Goal: Task Accomplishment & Management: Manage account settings

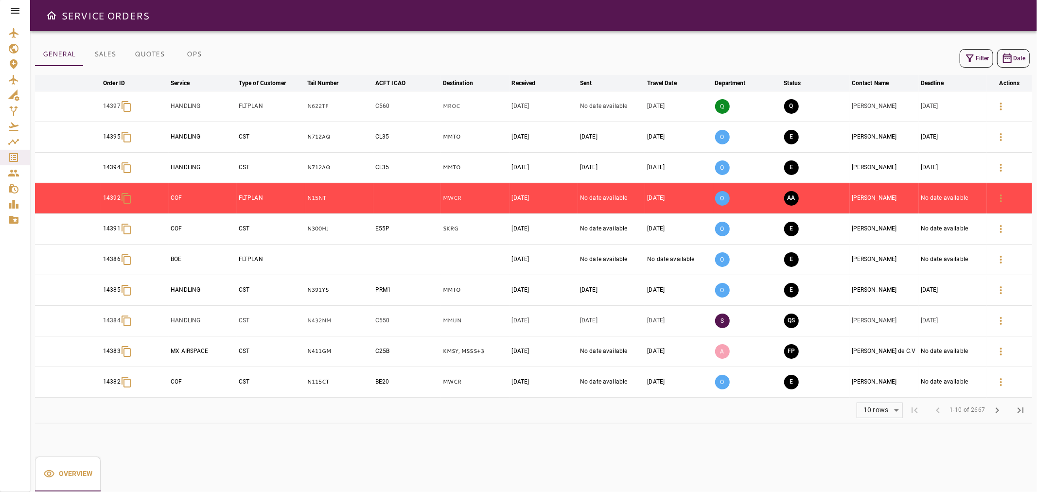
click at [17, 11] on icon at bounding box center [15, 11] width 9 height 6
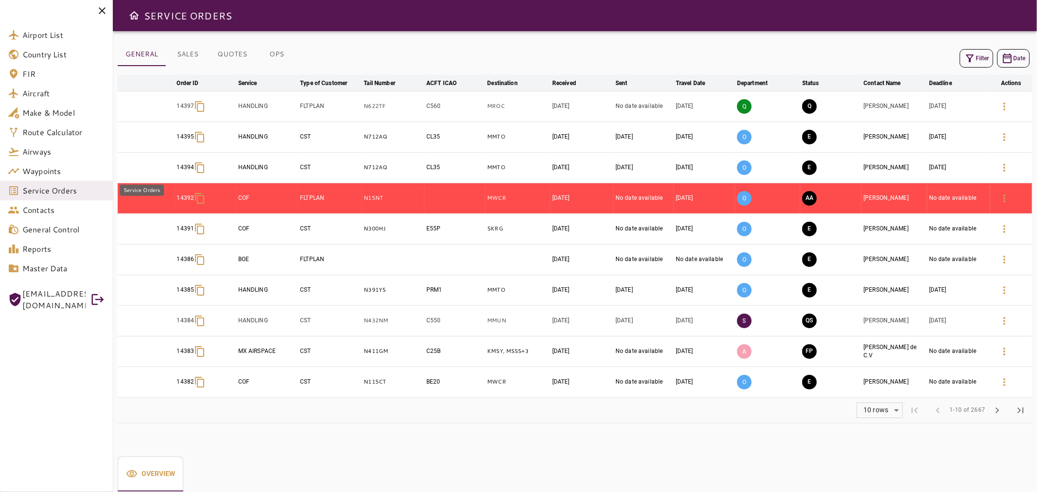
click at [89, 190] on span "Service Orders" at bounding box center [63, 191] width 83 height 12
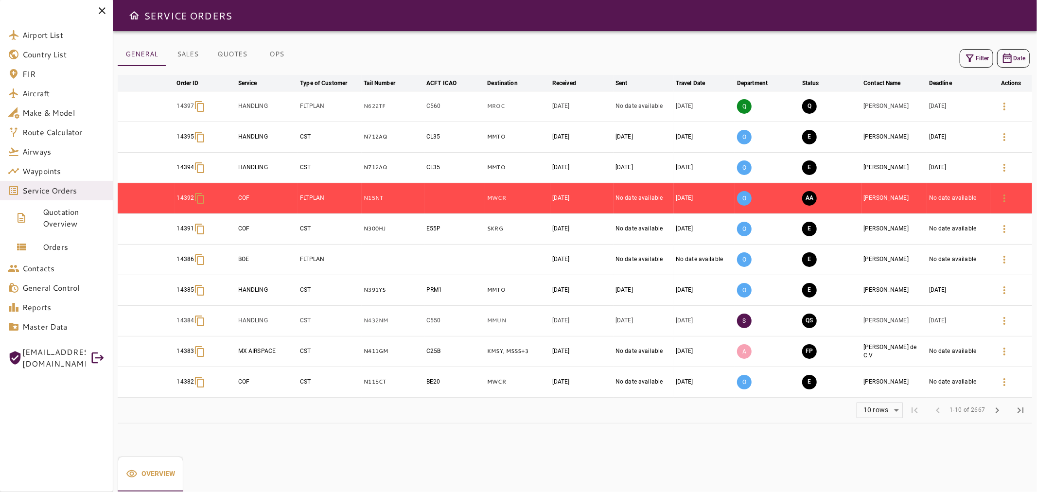
drag, startPoint x: 785, startPoint y: 31, endPoint x: 772, endPoint y: 31, distance: 12.6
click at [775, 31] on div "GENERAL SALES QUOTES OPS Filter Date arrow_downward Order ID arrow_downward Ser…" at bounding box center [575, 261] width 924 height 461
drag, startPoint x: 101, startPoint y: 11, endPoint x: 79, endPoint y: 1, distance: 23.9
click at [100, 10] on icon at bounding box center [102, 11] width 12 height 12
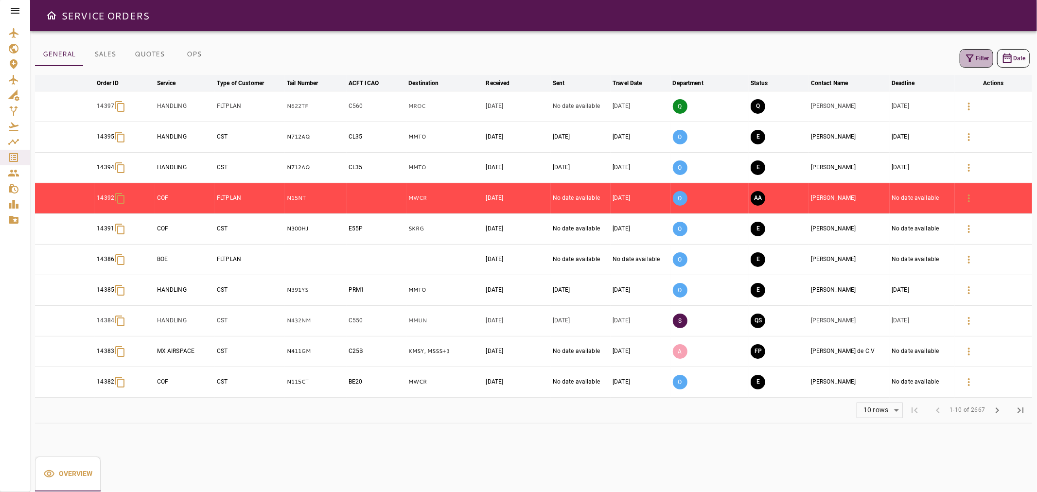
click at [983, 53] on button "Filter" at bounding box center [977, 58] width 34 height 18
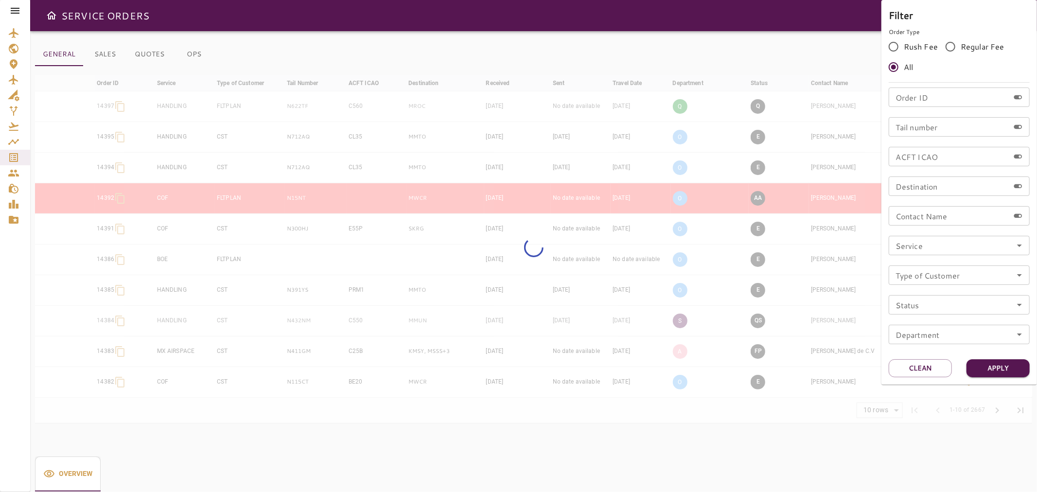
click at [932, 119] on input "Tail number" at bounding box center [949, 126] width 121 height 19
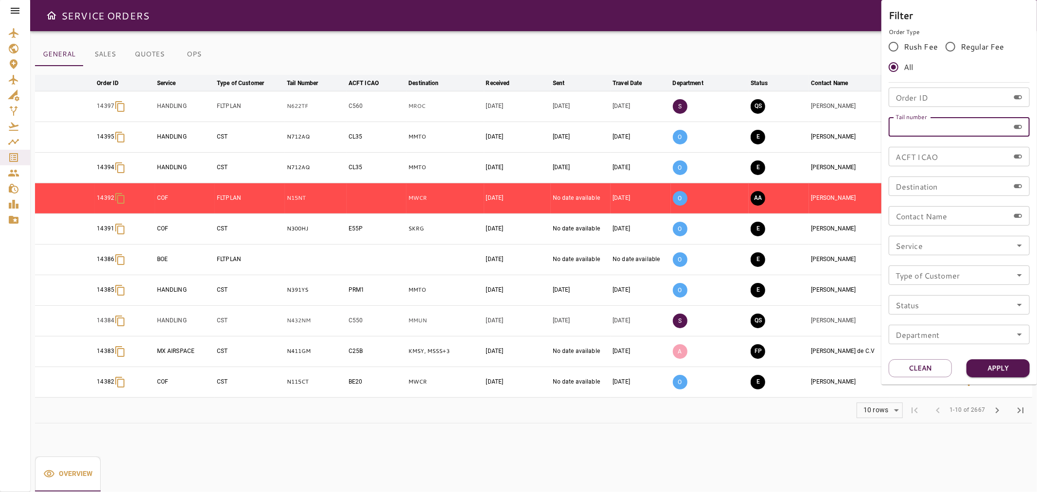
paste input "******"
type input "******"
click at [983, 367] on button "Apply" at bounding box center [998, 368] width 63 height 18
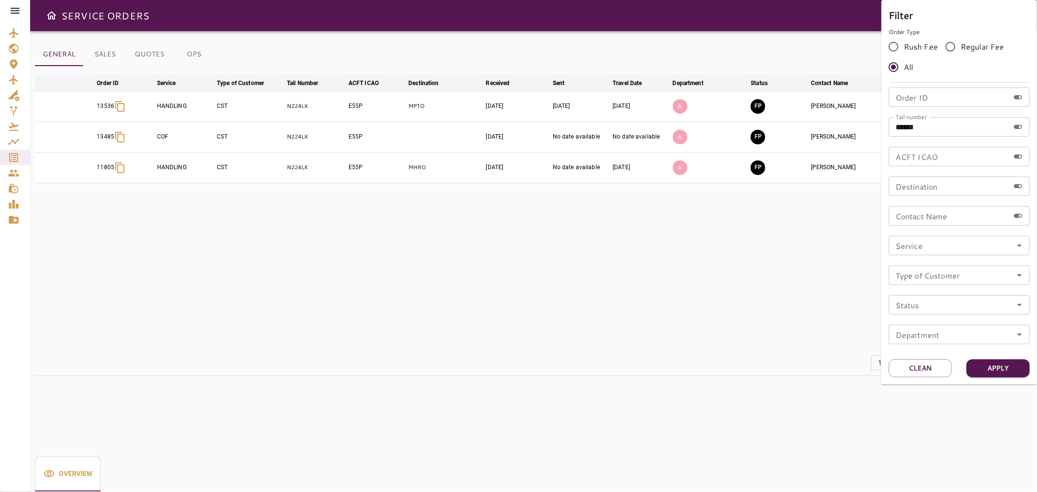
click at [815, 294] on div at bounding box center [518, 246] width 1037 height 492
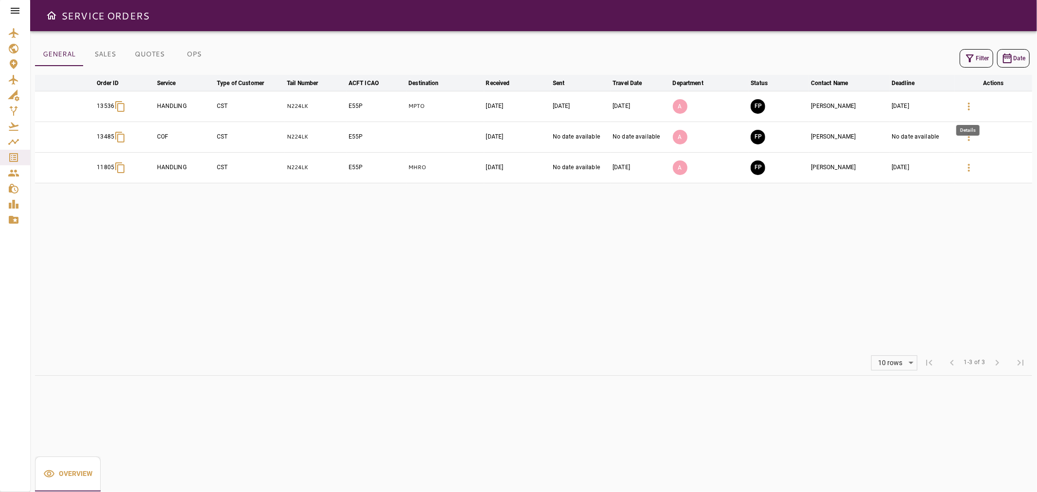
click at [977, 109] on button "button" at bounding box center [969, 106] width 23 height 23
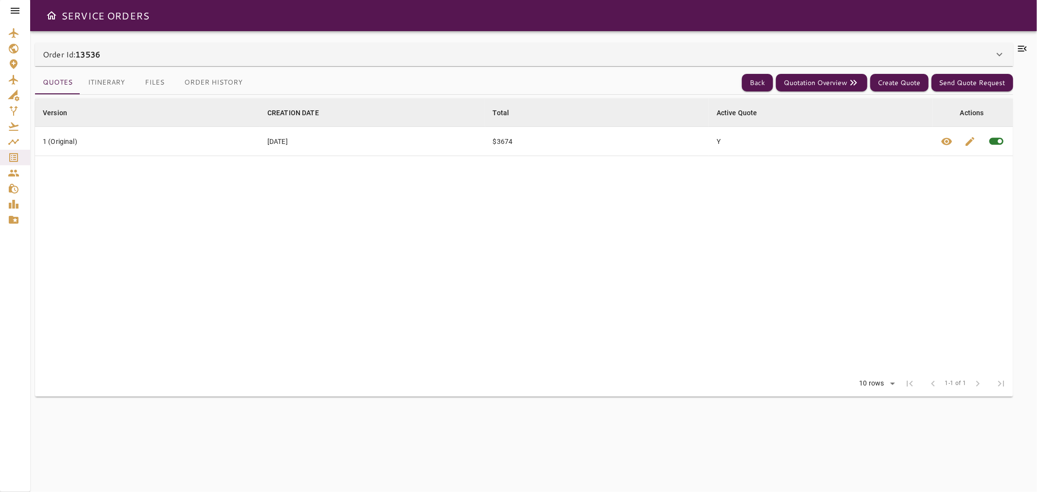
click at [112, 82] on button "Itinerary" at bounding box center [106, 82] width 53 height 23
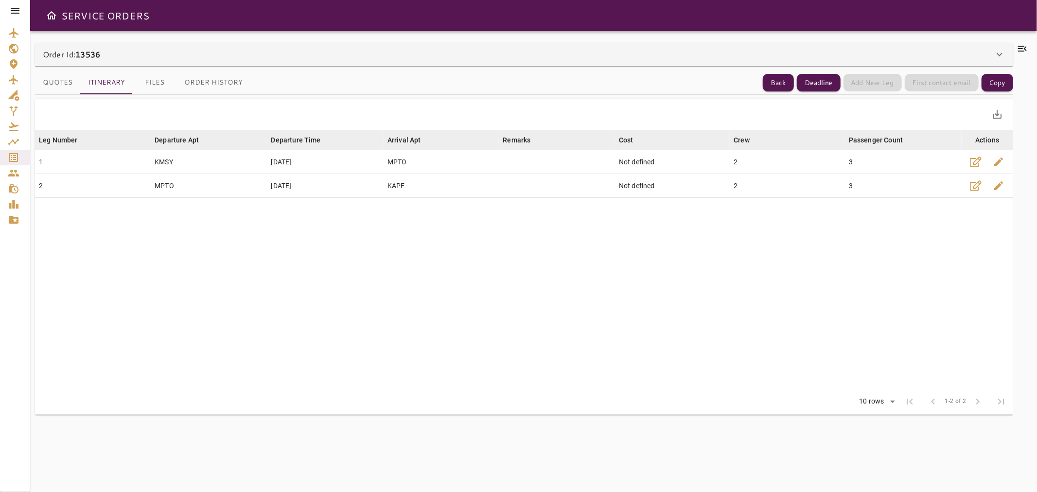
click at [535, 57] on div "Order Id: 13536" at bounding box center [518, 55] width 951 height 12
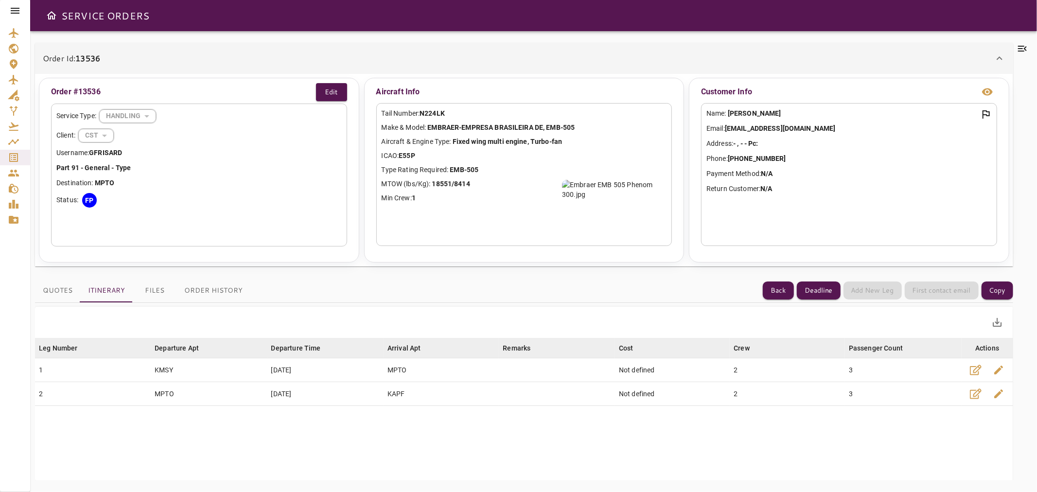
click at [1021, 52] on icon at bounding box center [1023, 49] width 12 height 12
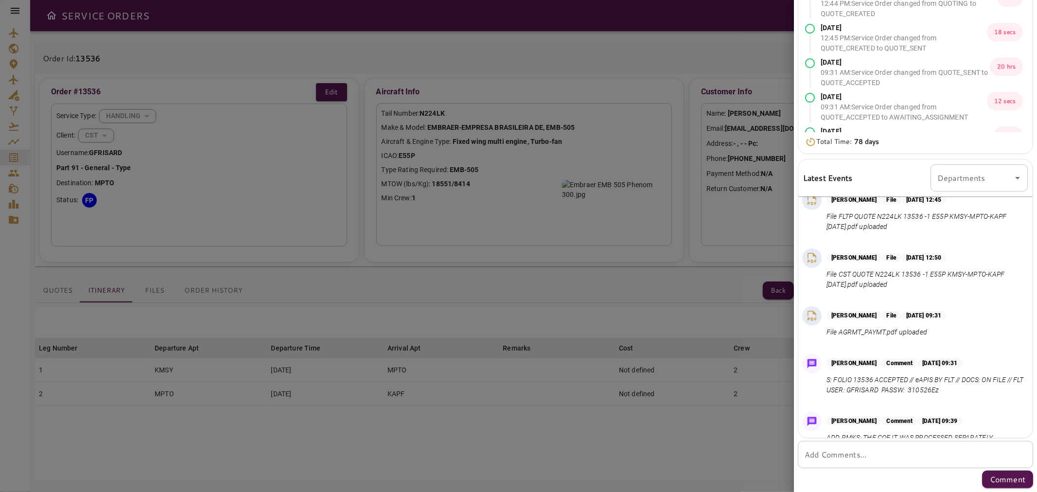
scroll to position [332, 0]
click at [544, 415] on div at bounding box center [518, 246] width 1037 height 492
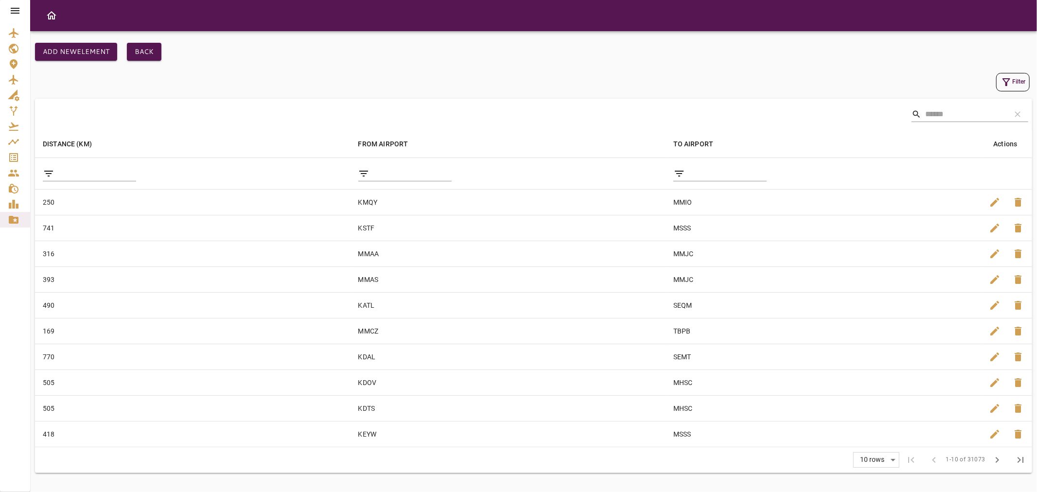
click at [17, 7] on icon at bounding box center [15, 11] width 12 height 12
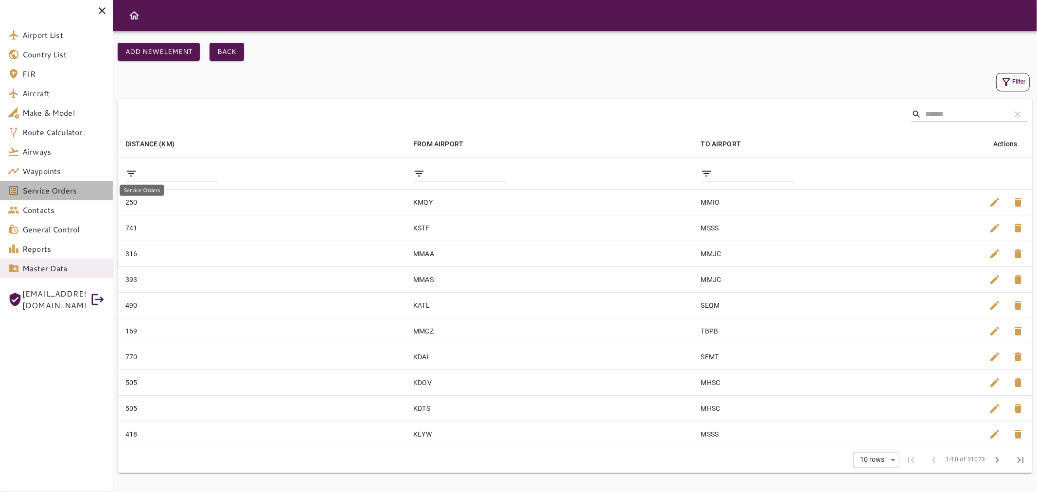
click at [78, 190] on span "Service Orders" at bounding box center [63, 191] width 83 height 12
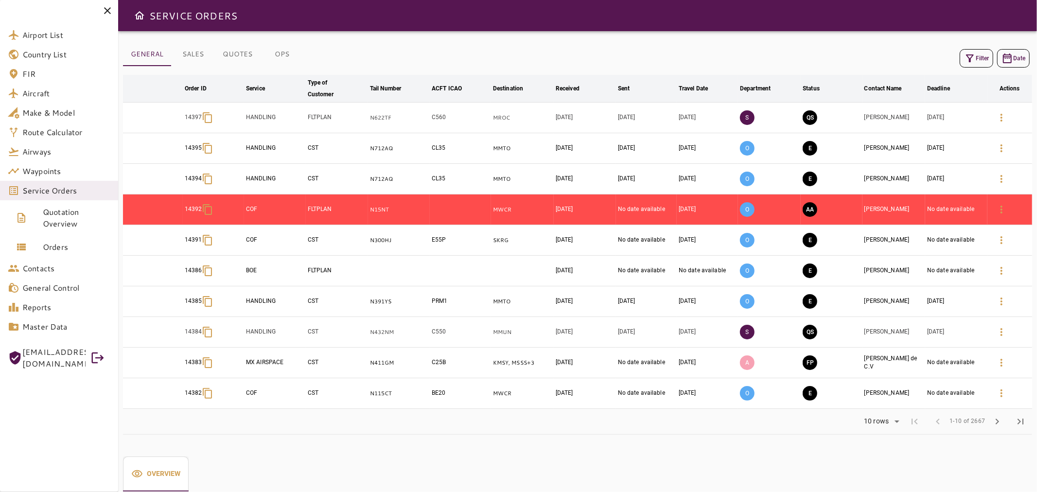
click at [107, 11] on icon at bounding box center [107, 10] width 7 height 7
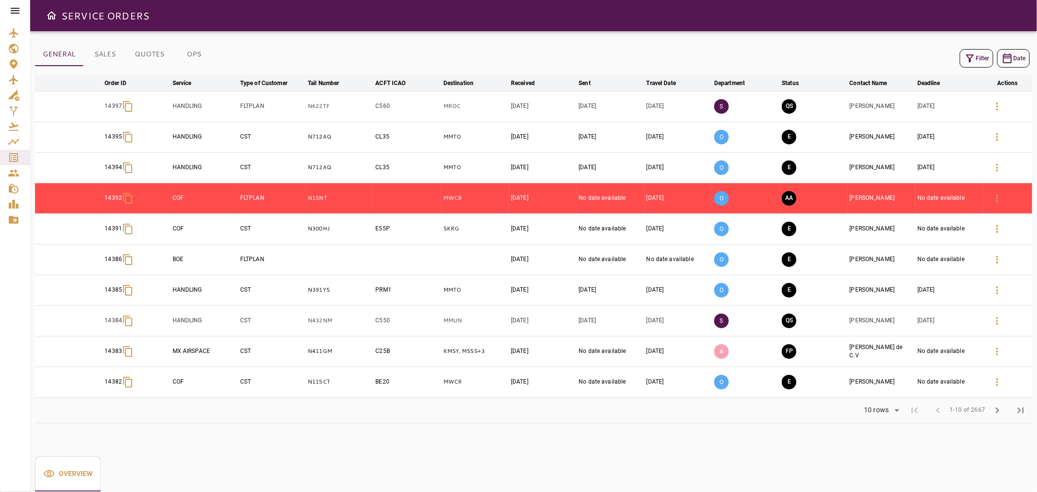
click at [976, 53] on button "Filter" at bounding box center [977, 58] width 34 height 18
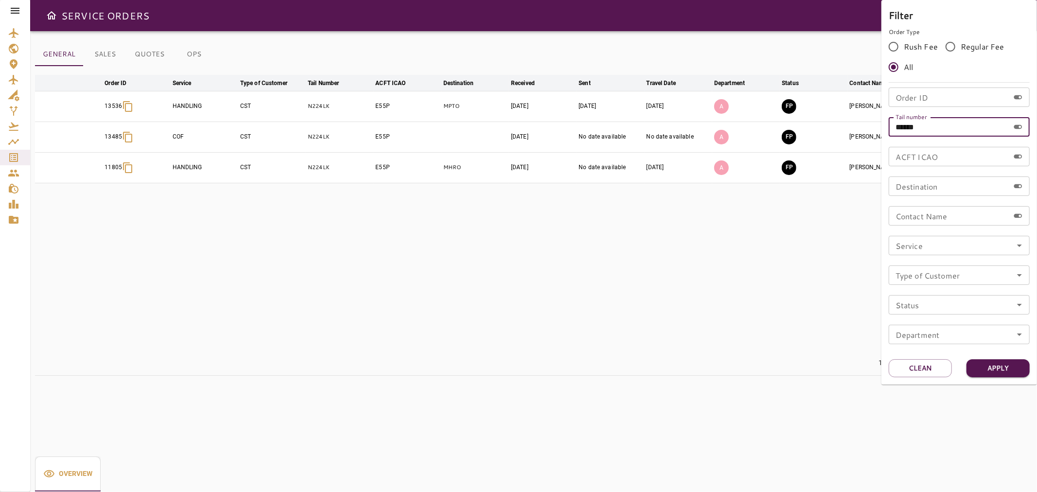
drag, startPoint x: 932, startPoint y: 122, endPoint x: 859, endPoint y: 134, distance: 74.4
click at [859, 134] on div "Filter Order Type Rush Fee Regular Fee All Order ID Order ID Tail number ******…" at bounding box center [518, 246] width 1037 height 492
click at [12, 11] on div at bounding box center [518, 246] width 1037 height 492
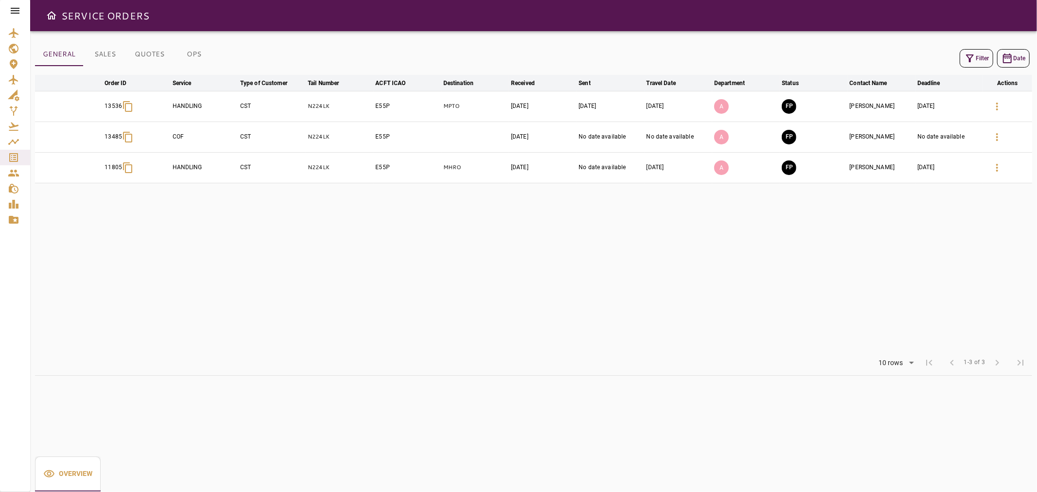
click at [13, 5] on icon at bounding box center [15, 11] width 12 height 12
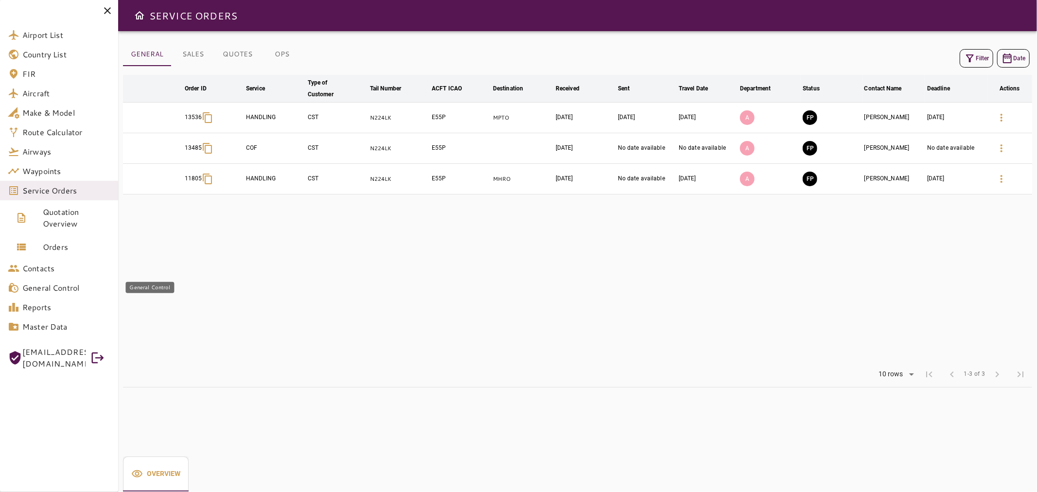
click at [71, 289] on span "General Control" at bounding box center [66, 288] width 88 height 12
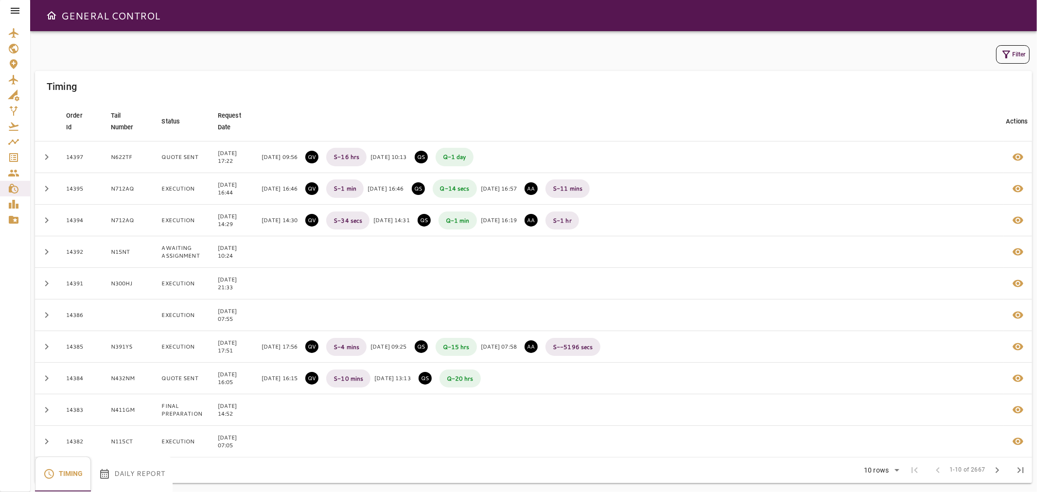
click at [13, 10] on icon at bounding box center [15, 11] width 9 height 6
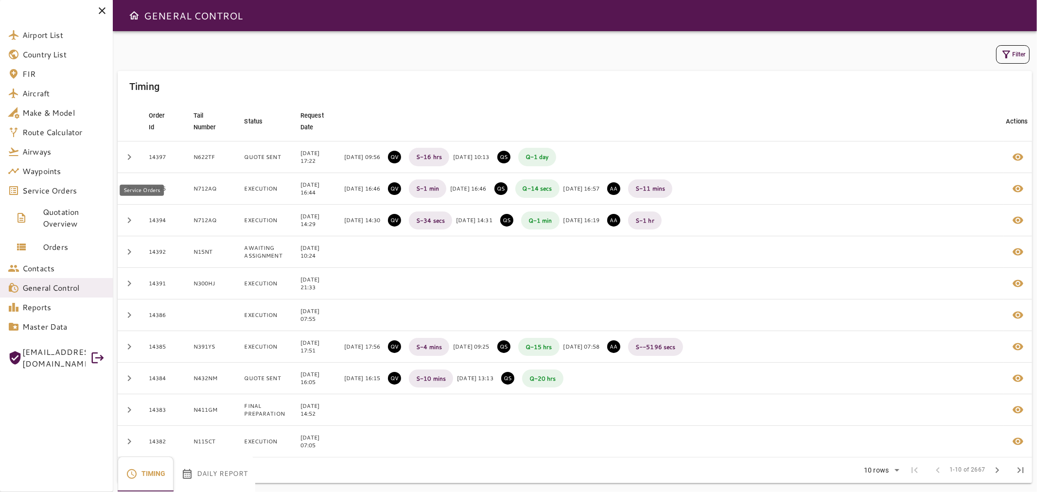
click at [74, 187] on span "Service Orders" at bounding box center [63, 191] width 83 height 12
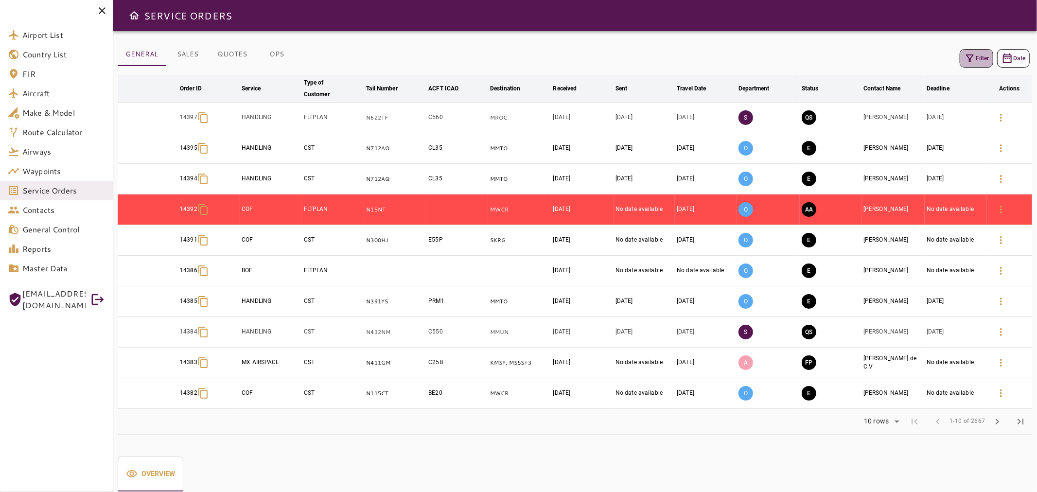
click at [969, 65] on button "Filter" at bounding box center [977, 58] width 34 height 18
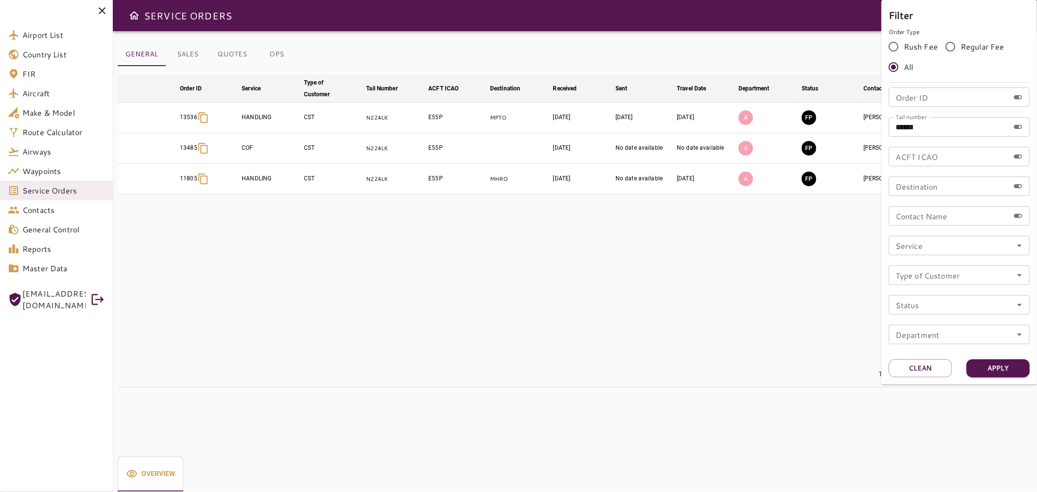
click at [799, 233] on div at bounding box center [518, 246] width 1037 height 492
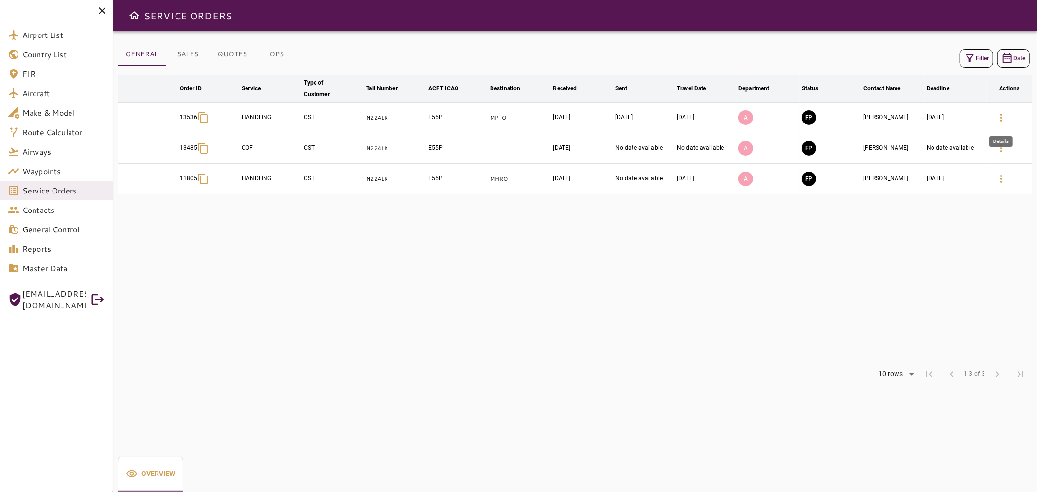
click at [1004, 115] on icon "button" at bounding box center [1001, 118] width 12 height 12
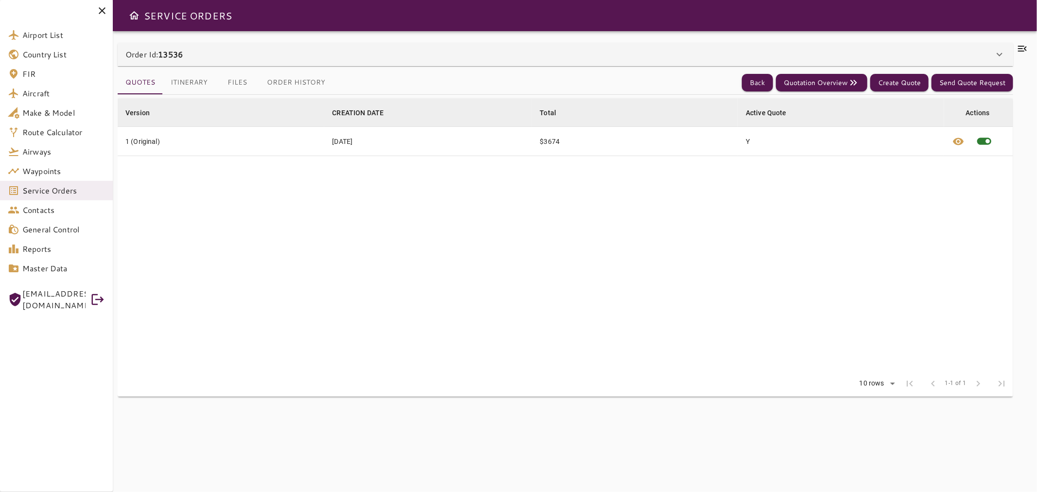
click at [186, 81] on button "Itinerary" at bounding box center [189, 82] width 53 height 23
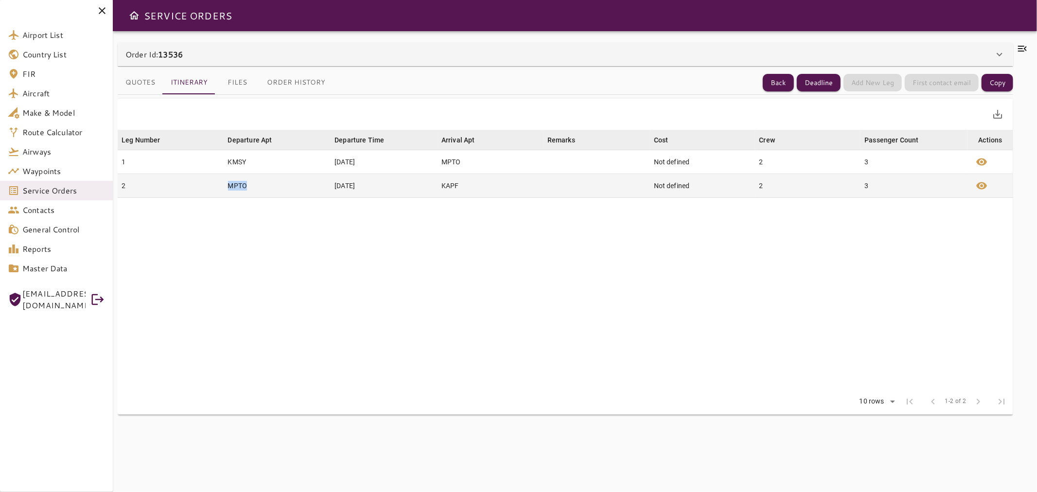
drag, startPoint x: 237, startPoint y: 191, endPoint x: 253, endPoint y: 192, distance: 16.6
click at [253, 192] on td "MPTO" at bounding box center [277, 186] width 107 height 24
copy td "MPTO"
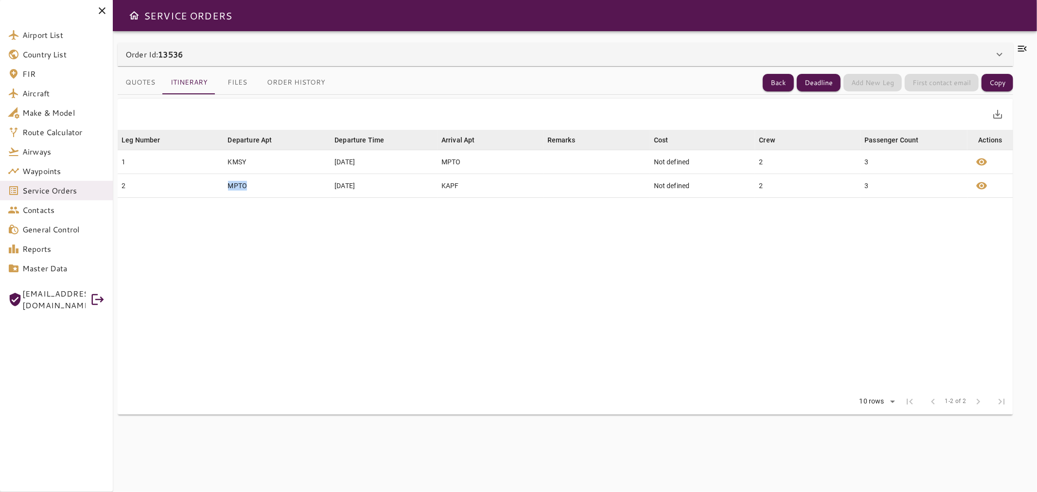
drag, startPoint x: 193, startPoint y: 52, endPoint x: 162, endPoint y: 54, distance: 30.8
click at [162, 54] on div "Order Id: 13536" at bounding box center [559, 55] width 869 height 12
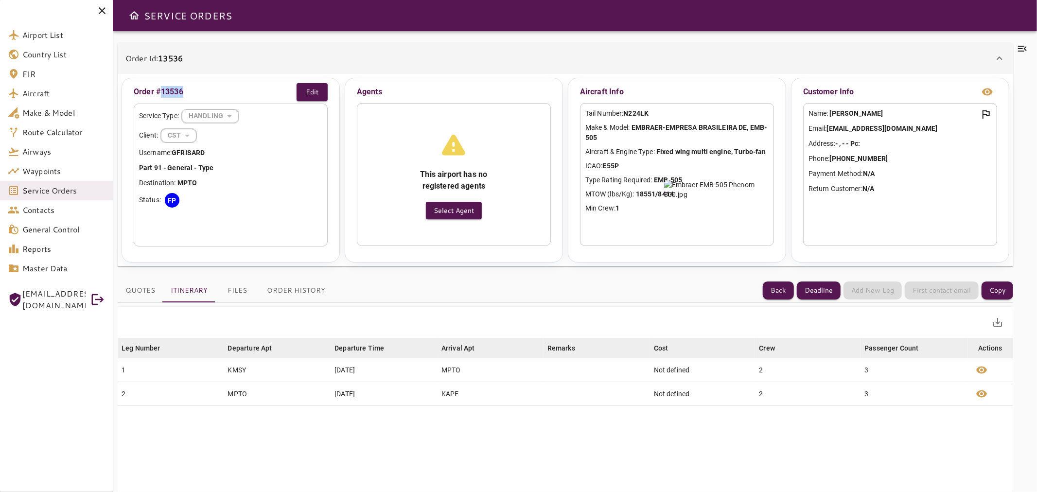
drag, startPoint x: 195, startPoint y: 94, endPoint x: 159, endPoint y: 95, distance: 36.0
click at [159, 95] on div "Order #13536 Edit" at bounding box center [231, 92] width 194 height 18
copy p "13536"
click at [272, 64] on div "Order Id: 13536" at bounding box center [566, 58] width 896 height 31
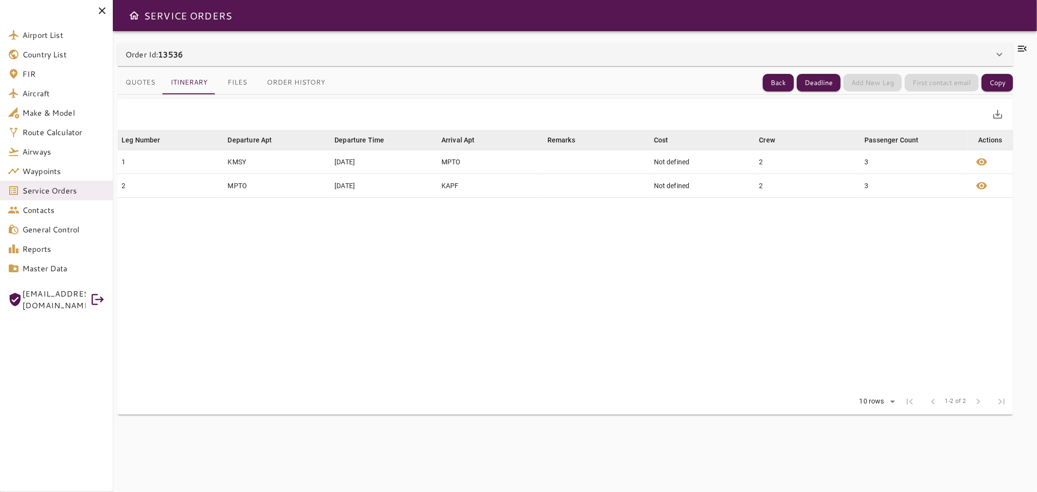
click at [236, 64] on div "Order Id: 13536" at bounding box center [566, 54] width 896 height 23
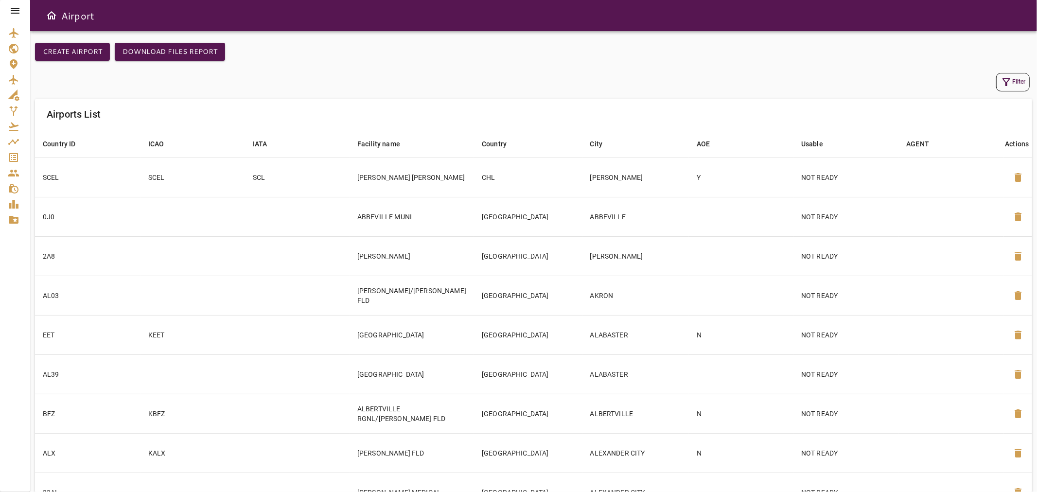
click at [17, 13] on icon at bounding box center [15, 11] width 9 height 6
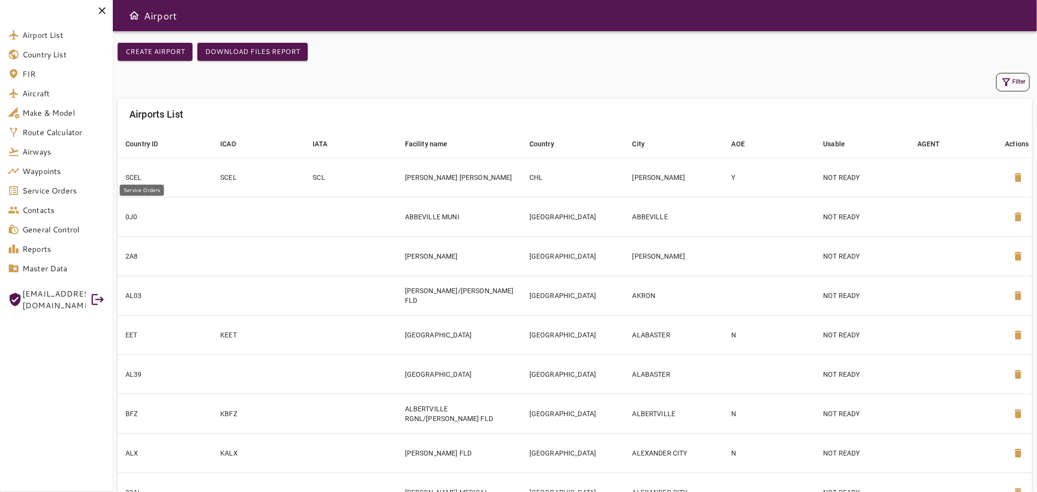
click at [71, 190] on span "Service Orders" at bounding box center [63, 191] width 83 height 12
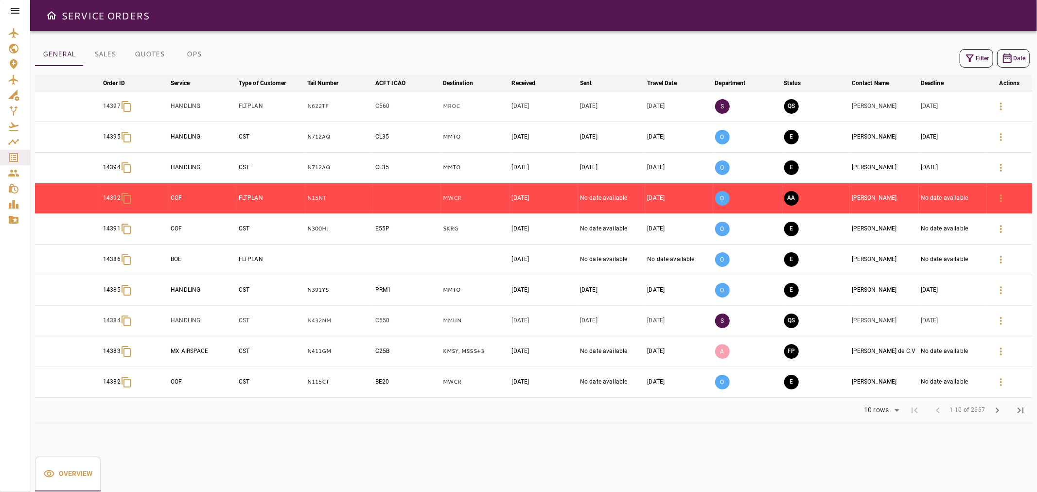
drag, startPoint x: 13, startPoint y: 10, endPoint x: 14, endPoint y: 18, distance: 8.3
click at [13, 11] on icon at bounding box center [15, 11] width 12 height 12
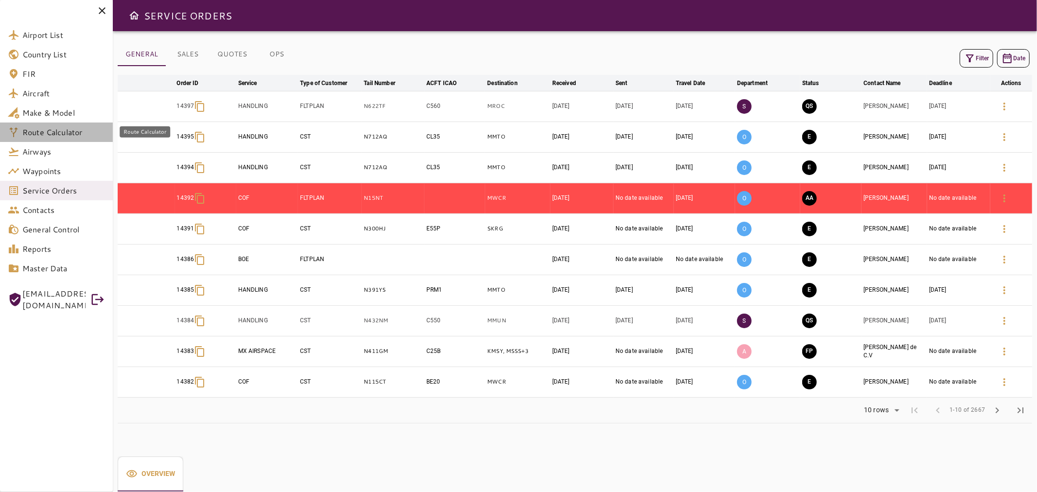
click at [61, 128] on span "Route Calculator" at bounding box center [63, 132] width 83 height 12
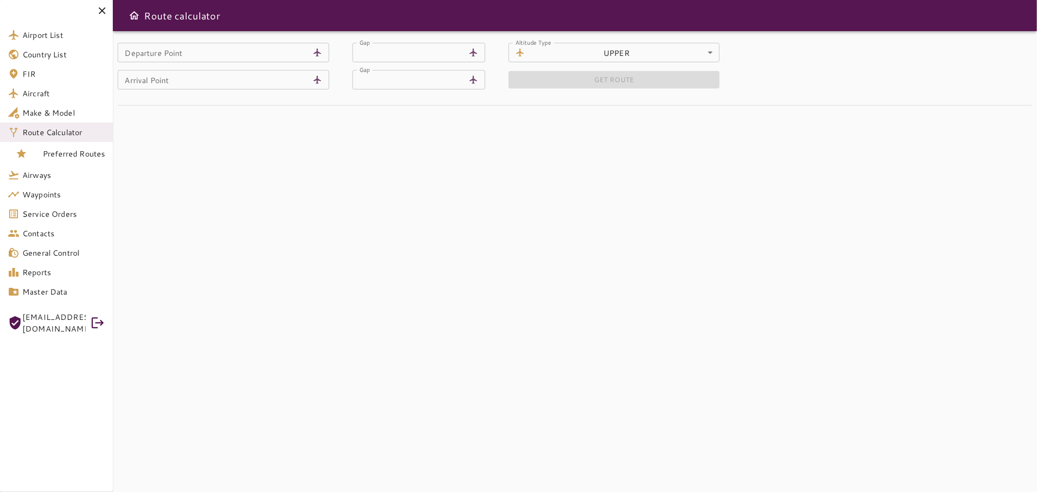
click at [285, 53] on input "Departure Point" at bounding box center [213, 52] width 191 height 19
paste input "****"
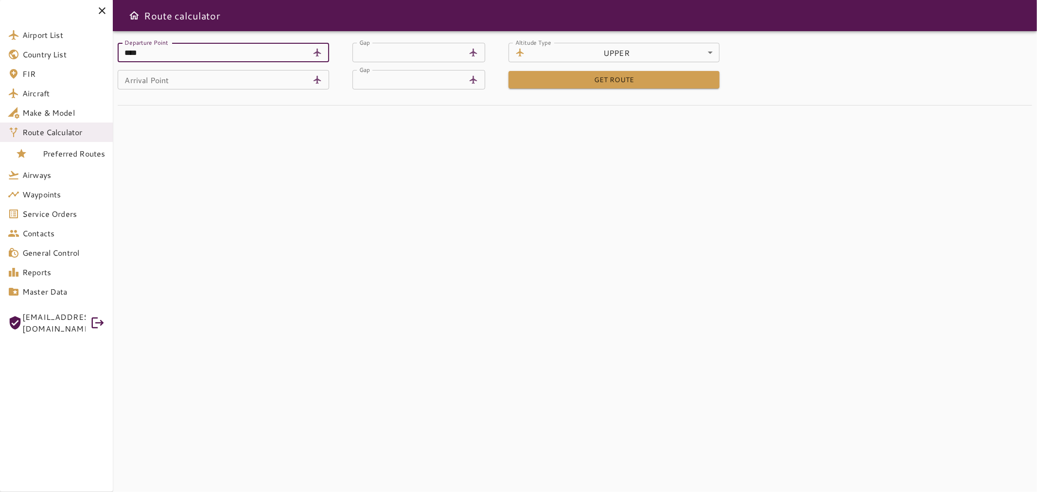
type input "****"
click at [288, 89] on input "Arrival Point" at bounding box center [213, 79] width 191 height 19
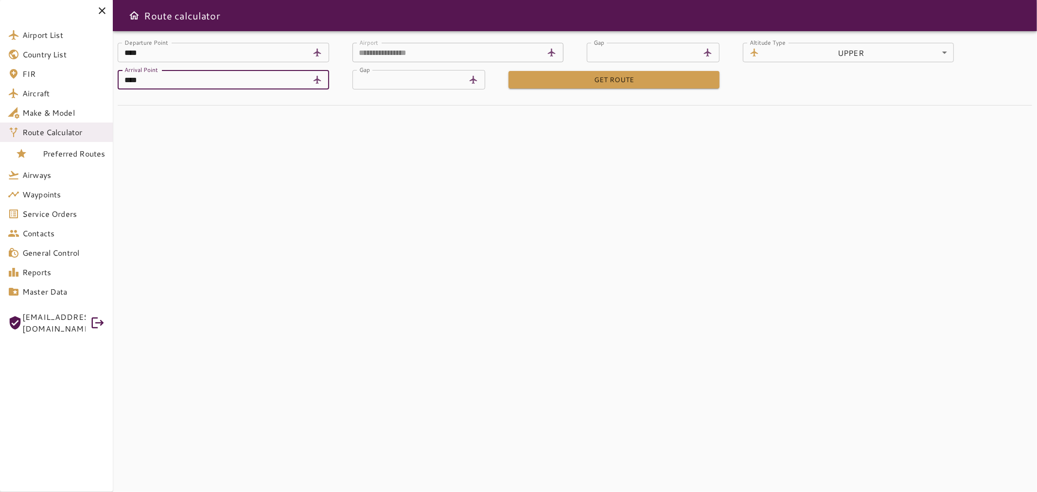
type input "****"
click at [332, 146] on div "**********" at bounding box center [575, 261] width 924 height 461
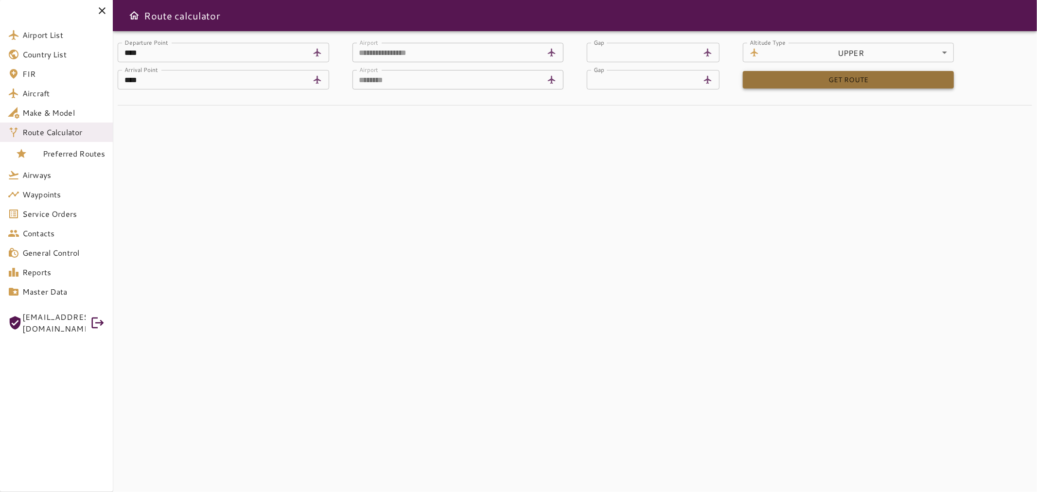
click at [921, 79] on button "GET ROUTE" at bounding box center [848, 80] width 211 height 18
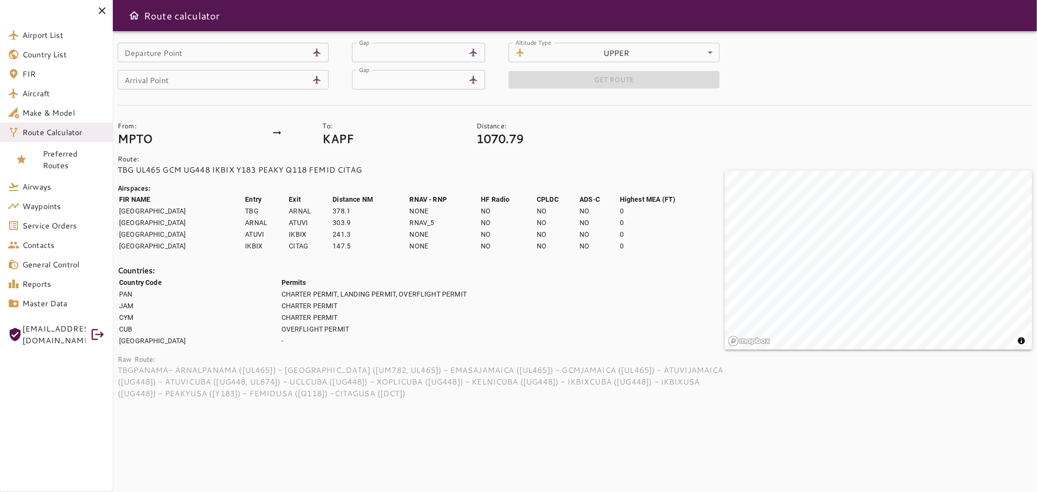
click at [100, 15] on icon at bounding box center [102, 11] width 12 height 12
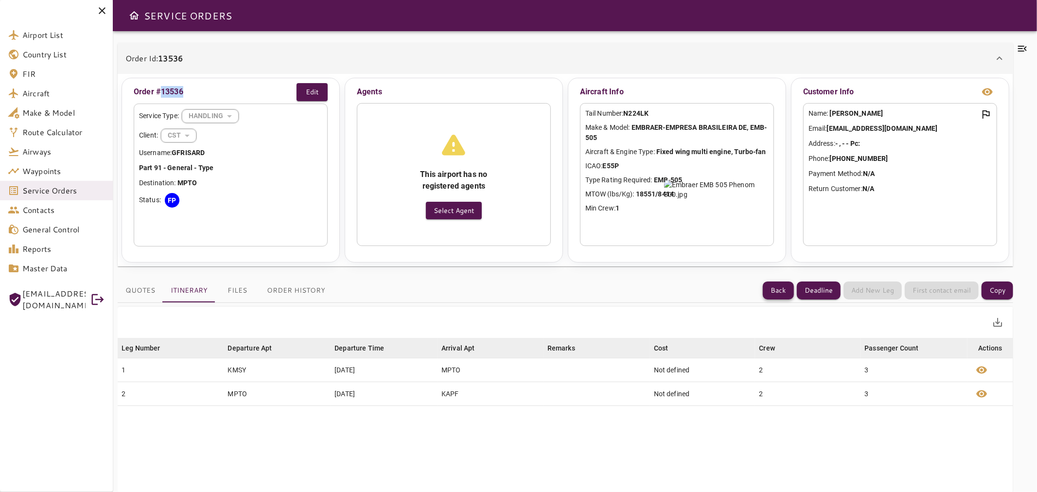
click at [777, 293] on button "Back" at bounding box center [778, 291] width 31 height 18
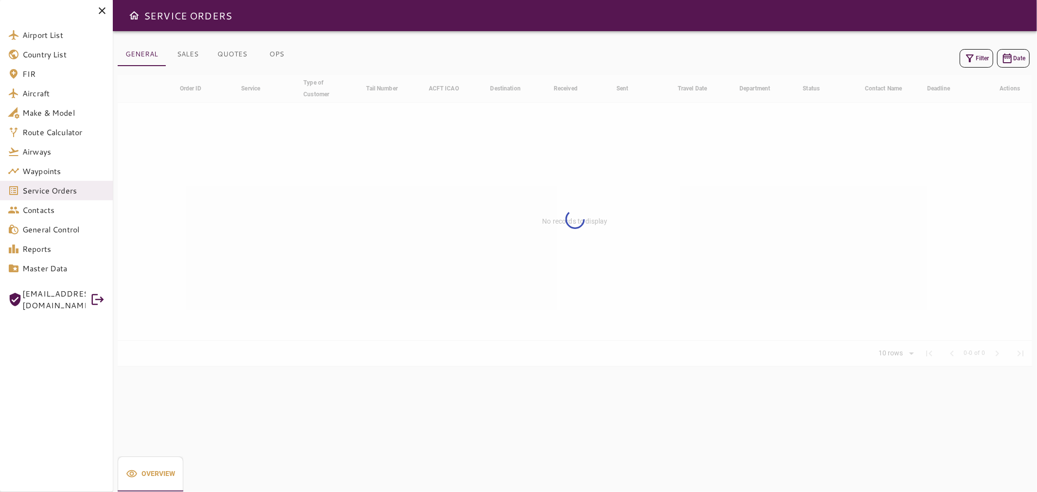
click at [977, 56] on button "Filter" at bounding box center [977, 58] width 34 height 18
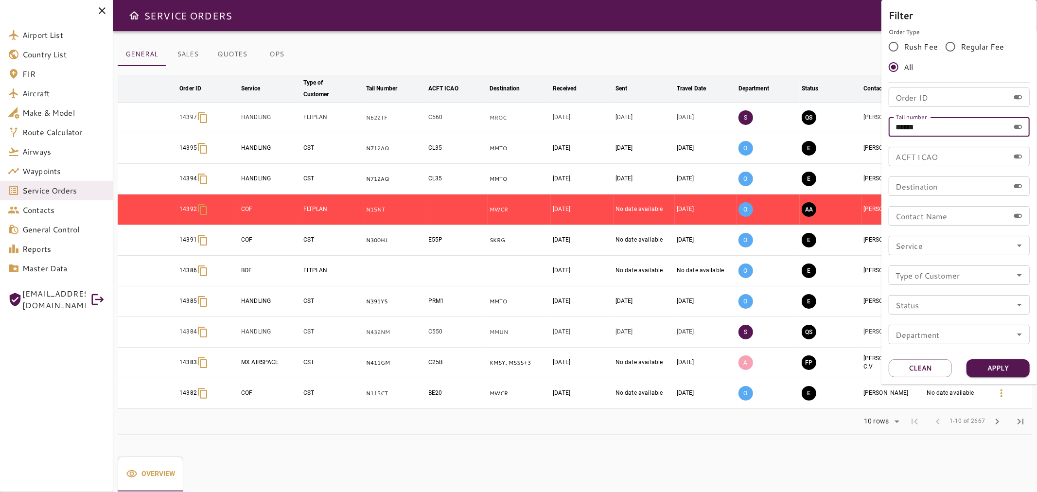
drag, startPoint x: 928, startPoint y: 124, endPoint x: 871, endPoint y: 139, distance: 58.9
click at [871, 139] on div "Filter Order Type Rush Fee Regular Fee All Order ID Order ID Tail number ******…" at bounding box center [518, 246] width 1037 height 492
paste input "text"
type input "*****"
click at [976, 367] on button "Apply" at bounding box center [998, 368] width 63 height 18
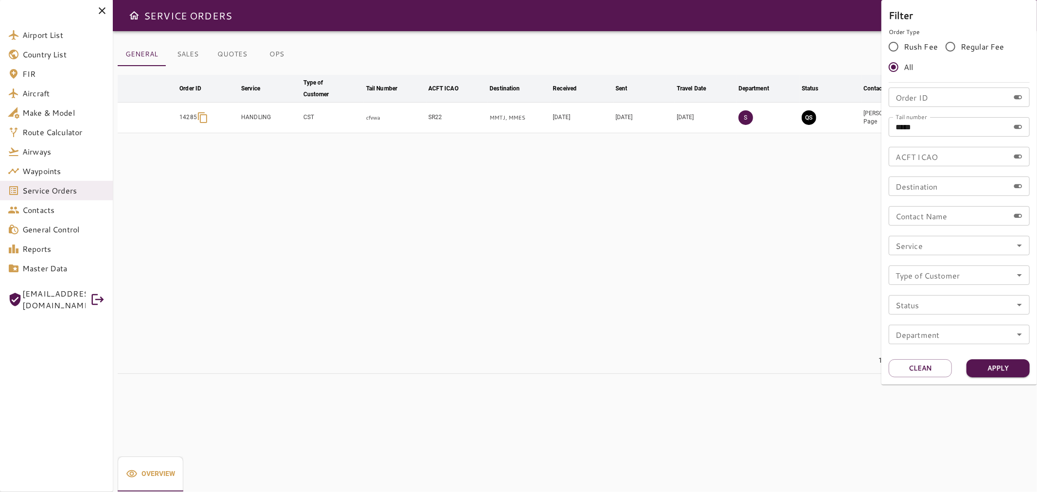
click at [822, 96] on div at bounding box center [518, 246] width 1037 height 492
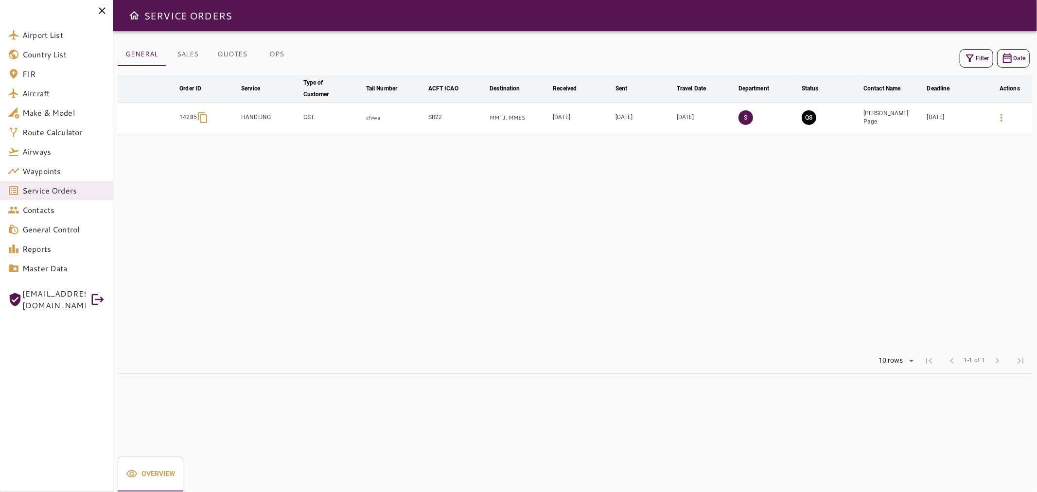
click at [810, 118] on button "QS" at bounding box center [809, 117] width 15 height 15
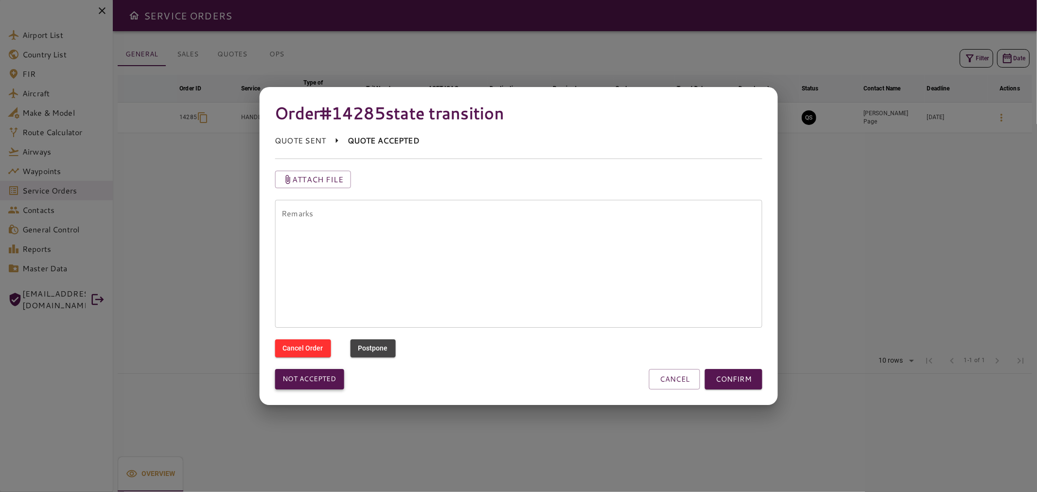
click at [333, 375] on button "Not accepted" at bounding box center [309, 379] width 69 height 20
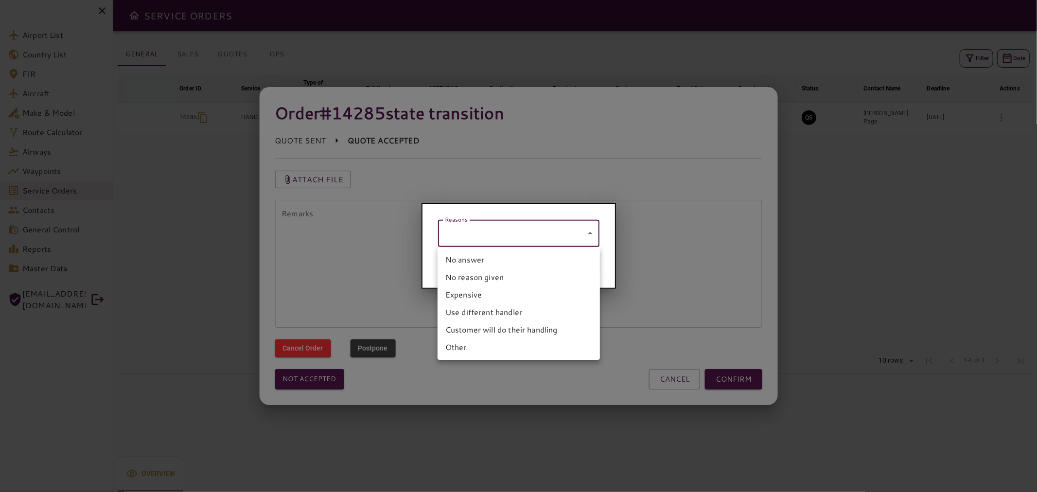
click at [459, 239] on body "Airport List Country List FIR Aircraft Make & Model Route Calculator Airways Wa…" at bounding box center [518, 246] width 1037 height 492
drag, startPoint x: 682, startPoint y: 250, endPoint x: 596, endPoint y: 257, distance: 86.8
click at [682, 251] on div at bounding box center [518, 246] width 1037 height 492
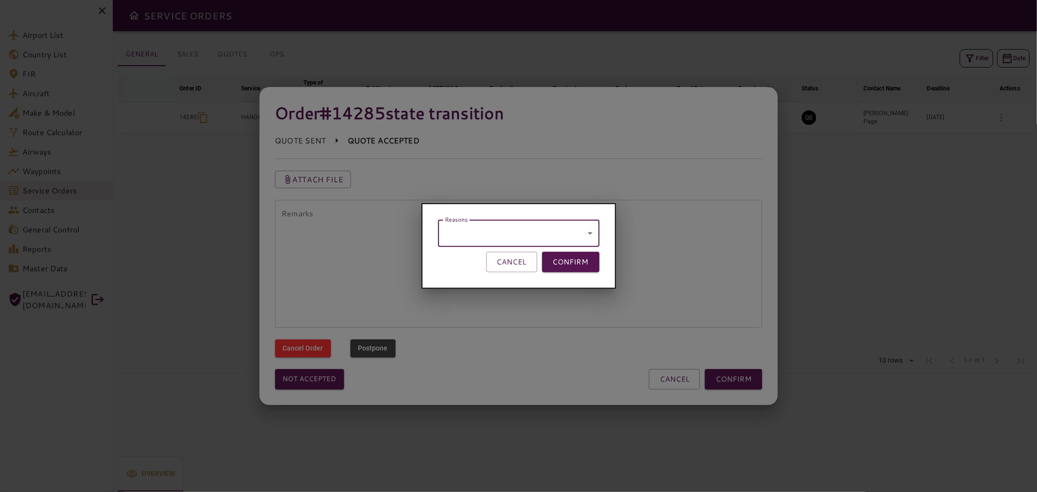
click at [512, 240] on body "Airport List Country List FIR Aircraft Make & Model Route Calculator Airways Wa…" at bounding box center [518, 246] width 1037 height 492
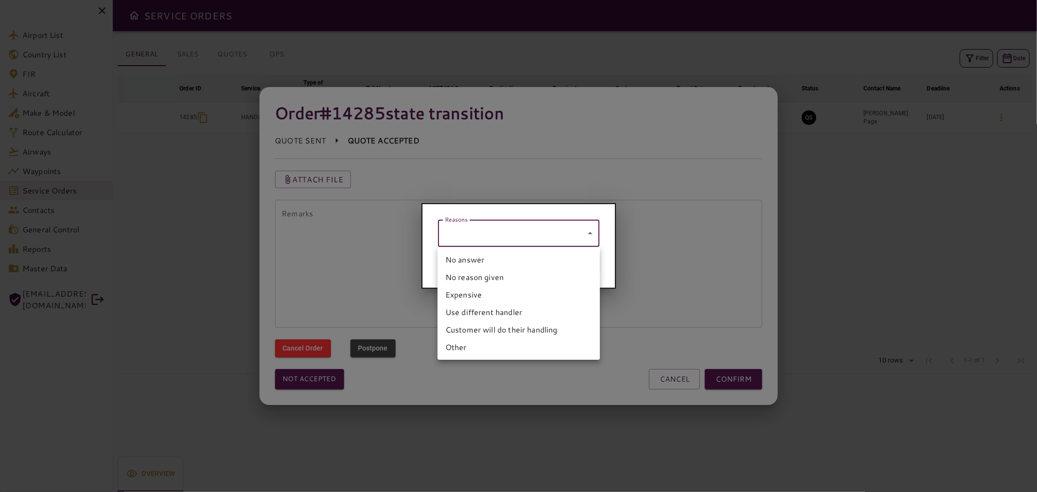
click at [501, 342] on li "Other" at bounding box center [519, 347] width 162 height 18
type input "*****"
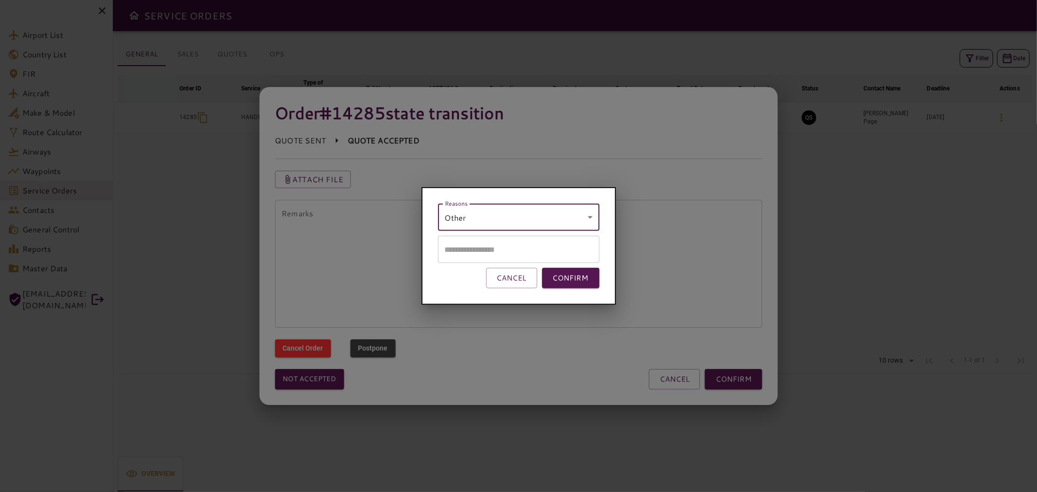
click at [503, 251] on input "text" at bounding box center [518, 249] width 161 height 27
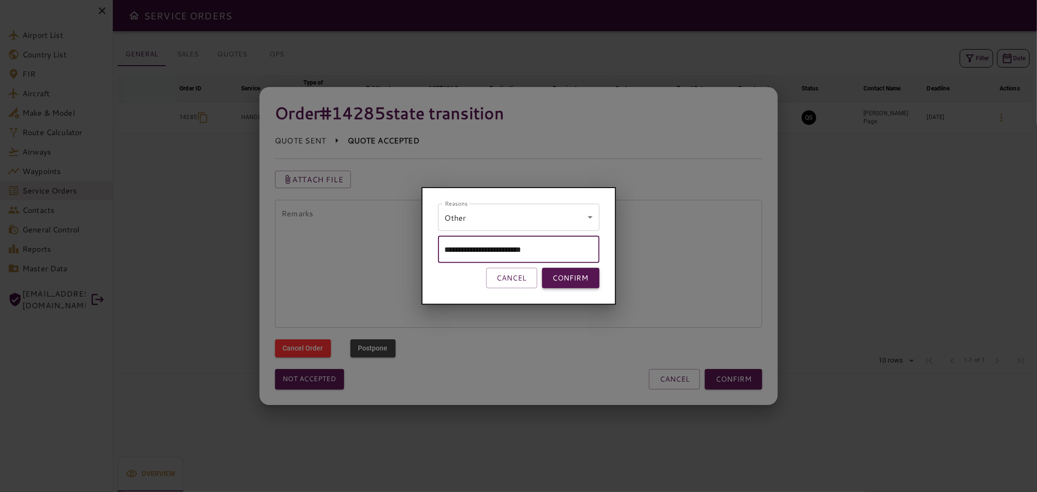
type input "**********"
click at [559, 277] on button "CONFIRM" at bounding box center [570, 278] width 57 height 20
